Goal: Navigation & Orientation: Find specific page/section

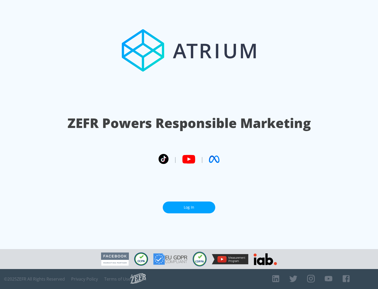
click at [189, 207] on link "Log In" at bounding box center [189, 207] width 53 height 12
